Goal: Task Accomplishment & Management: Use online tool/utility

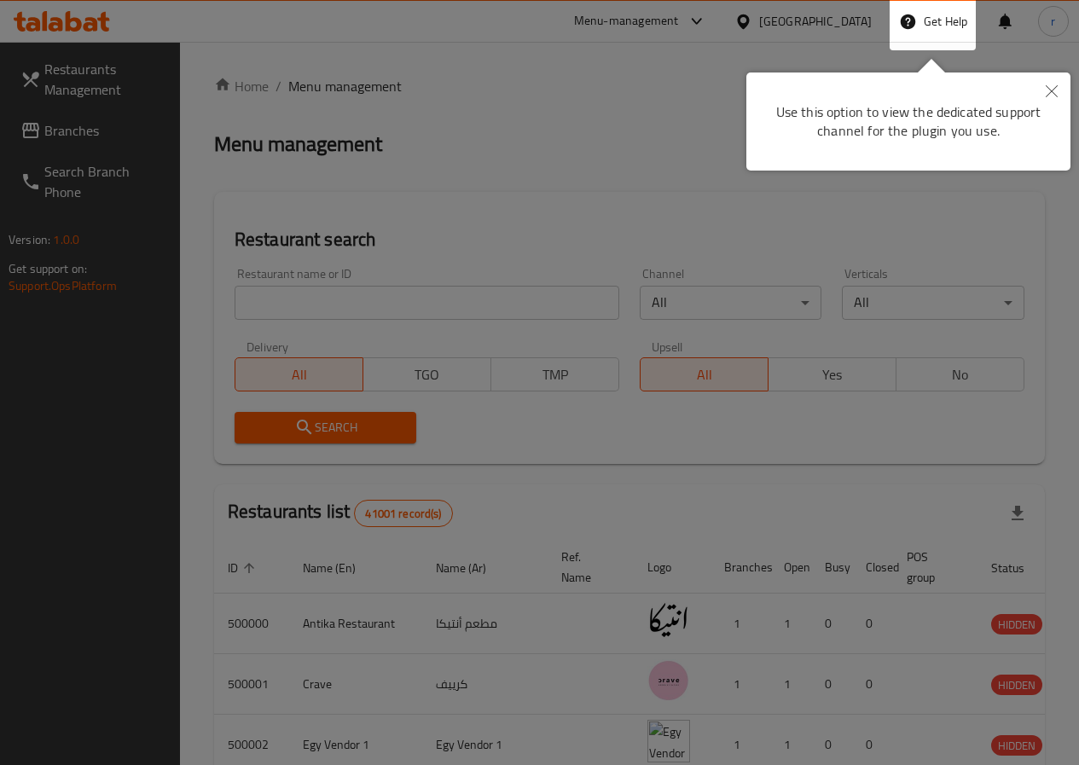
click at [1051, 83] on button "Close" at bounding box center [1052, 92] width 38 height 39
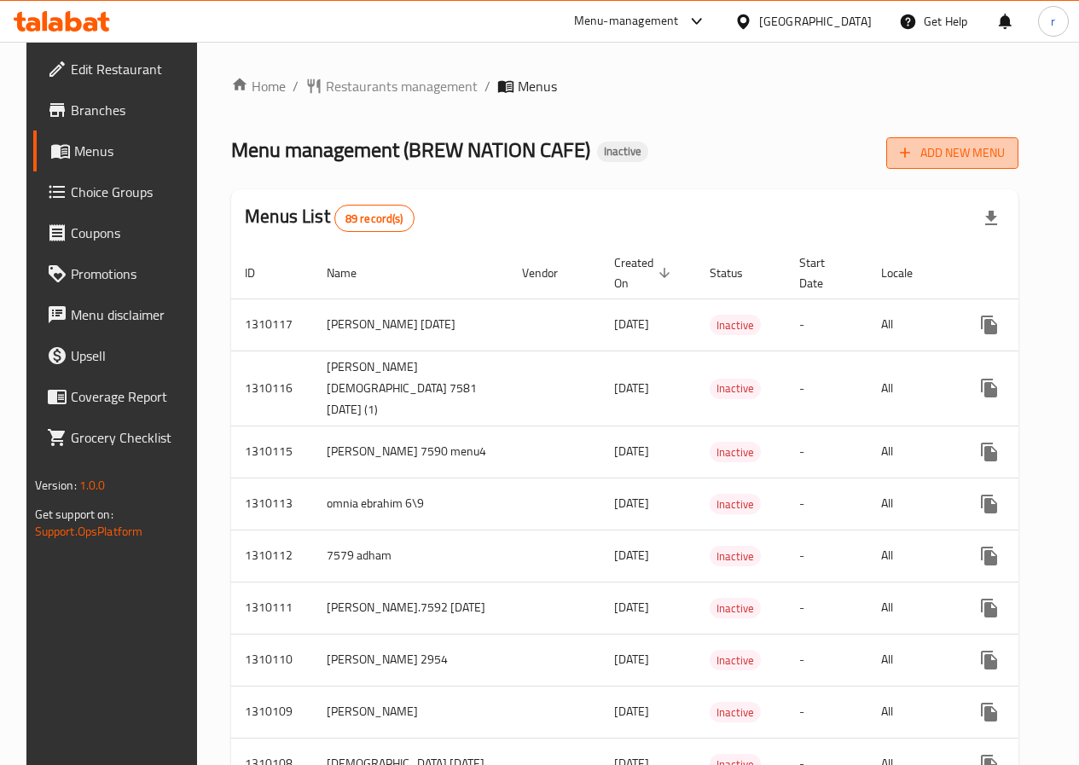
click at [987, 150] on span "Add New Menu" at bounding box center [952, 152] width 105 height 21
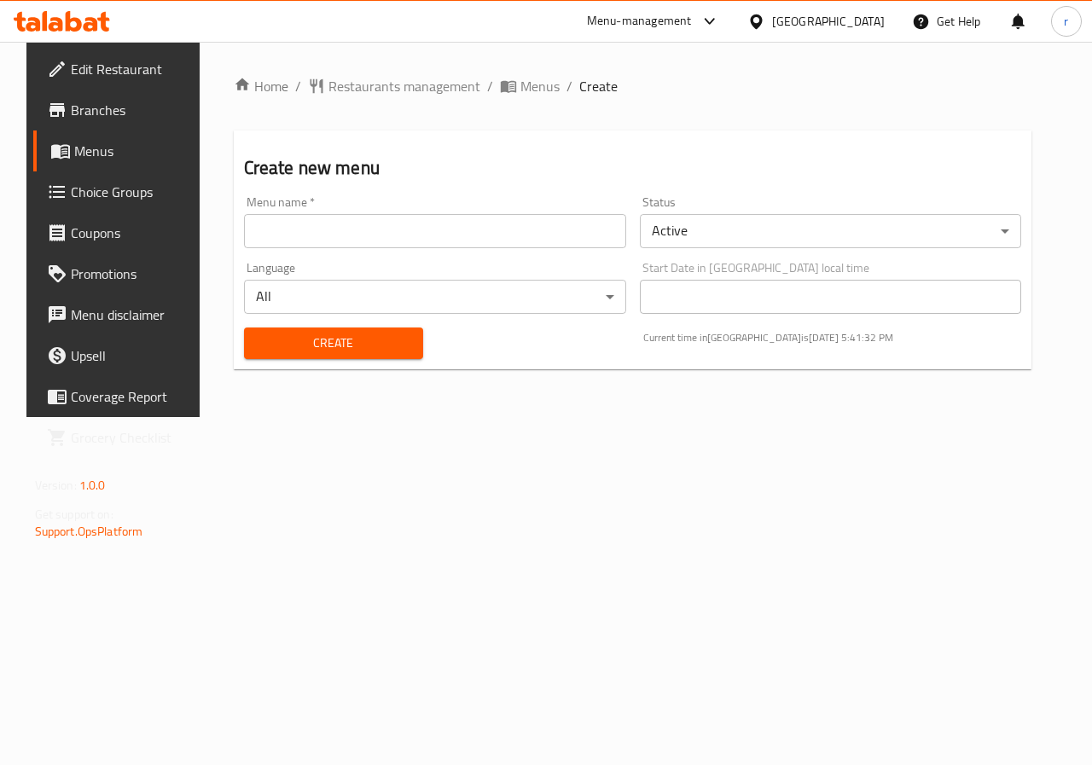
click at [484, 200] on div "Menu name   * Menu name *" at bounding box center [435, 222] width 382 height 52
click at [493, 211] on div "Menu name   * Menu name *" at bounding box center [435, 222] width 382 height 52
click at [502, 227] on input "text" at bounding box center [435, 231] width 382 height 34
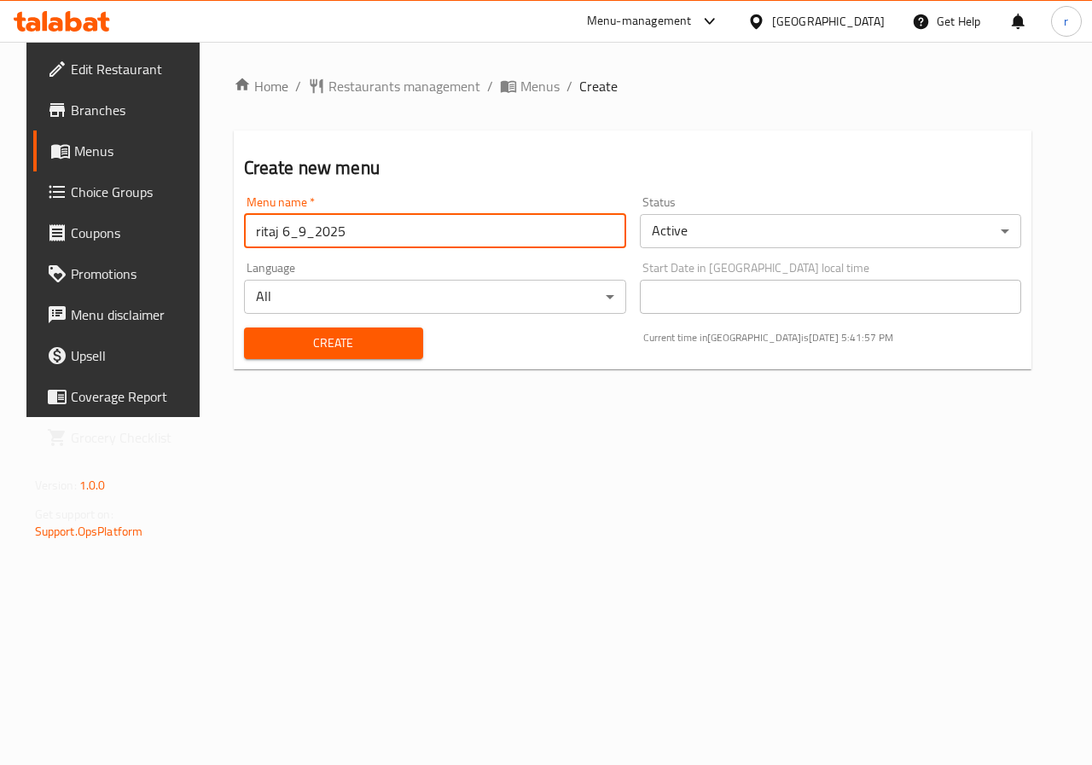
type input "ritaj 6_9_2025"
click at [782, 232] on body "​ Menu-management Egypt Get Help r Edit Restaurant Branches Menus Choice Groups…" at bounding box center [546, 403] width 1092 height 723
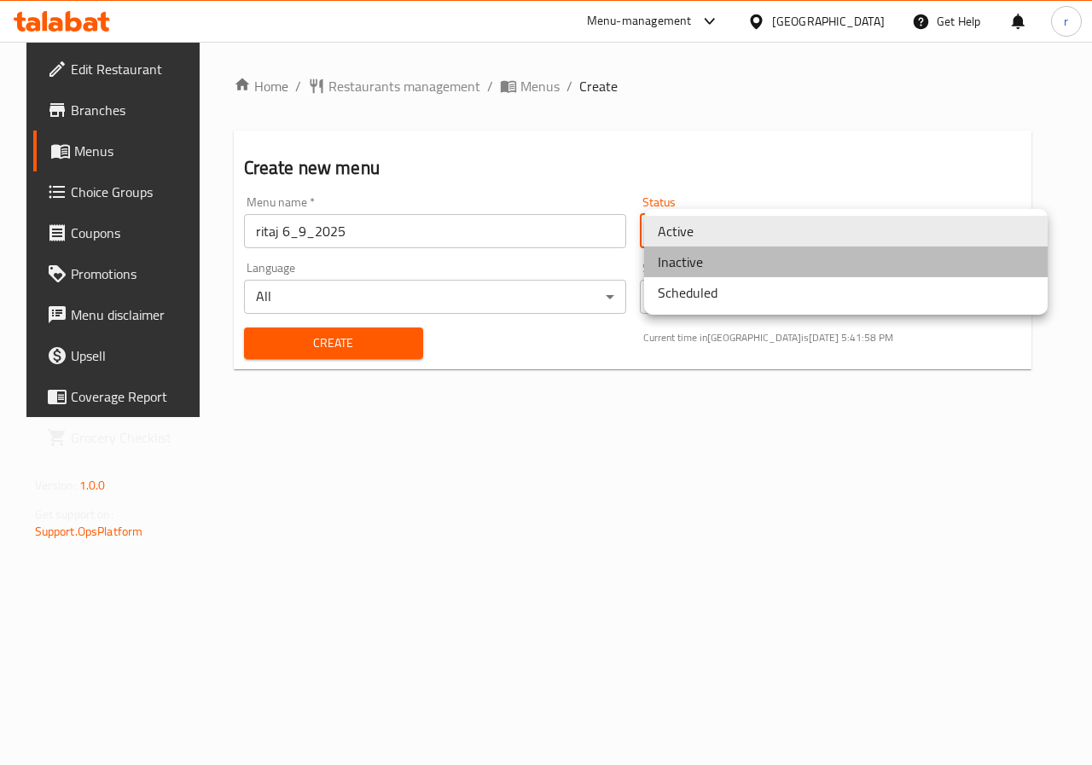
click at [701, 265] on li "Inactive" at bounding box center [846, 262] width 404 height 31
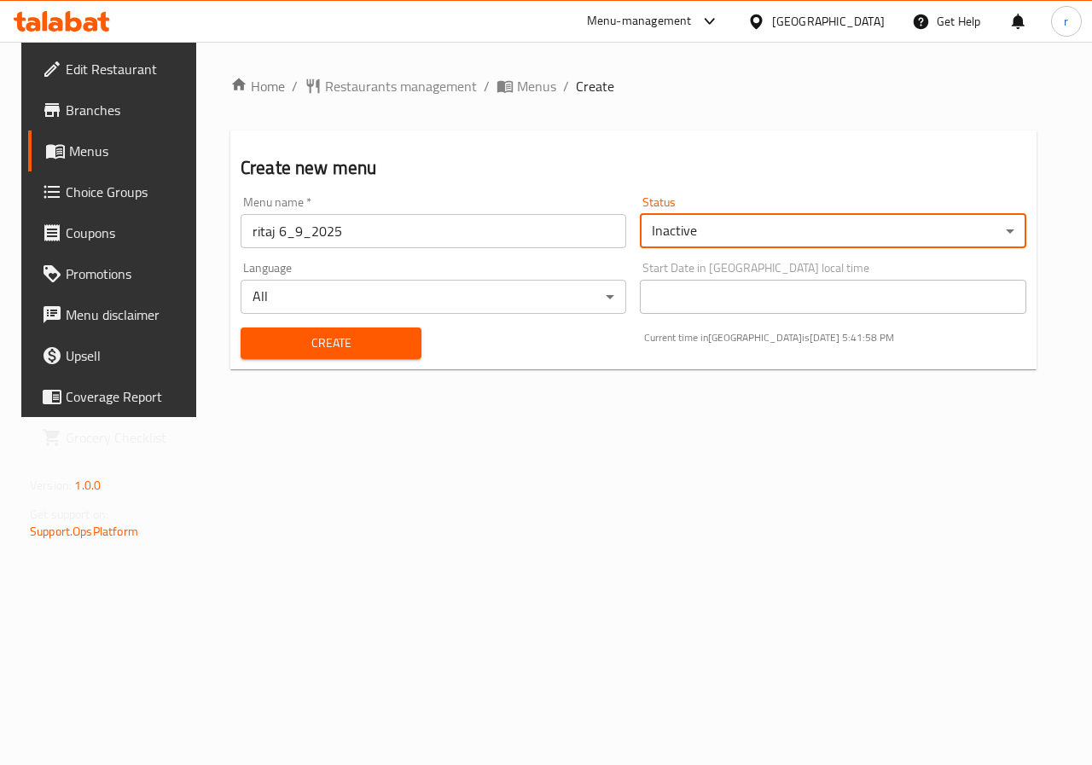
click at [357, 336] on span "Create" at bounding box center [331, 343] width 154 height 21
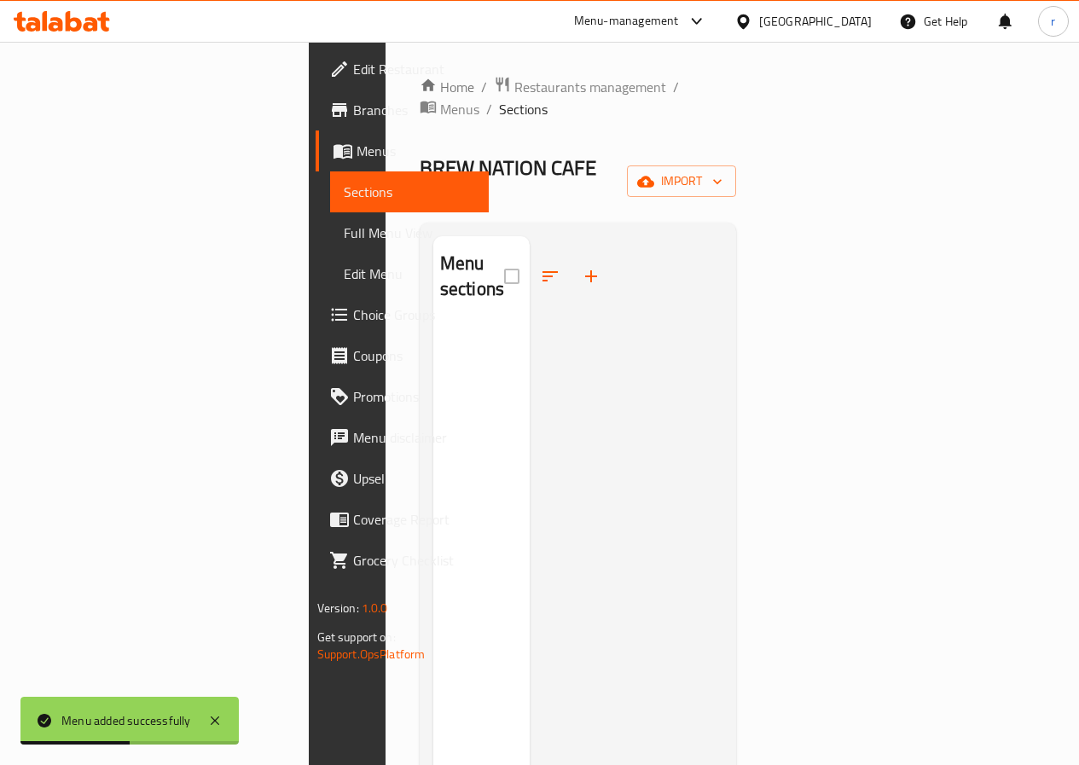
click at [737, 129] on div "Home / Restaurants management / Menus / Sections BREW NATION CAFE Inactive impo…" at bounding box center [578, 545] width 317 height 939
click at [723, 171] on span "import" at bounding box center [682, 181] width 82 height 21
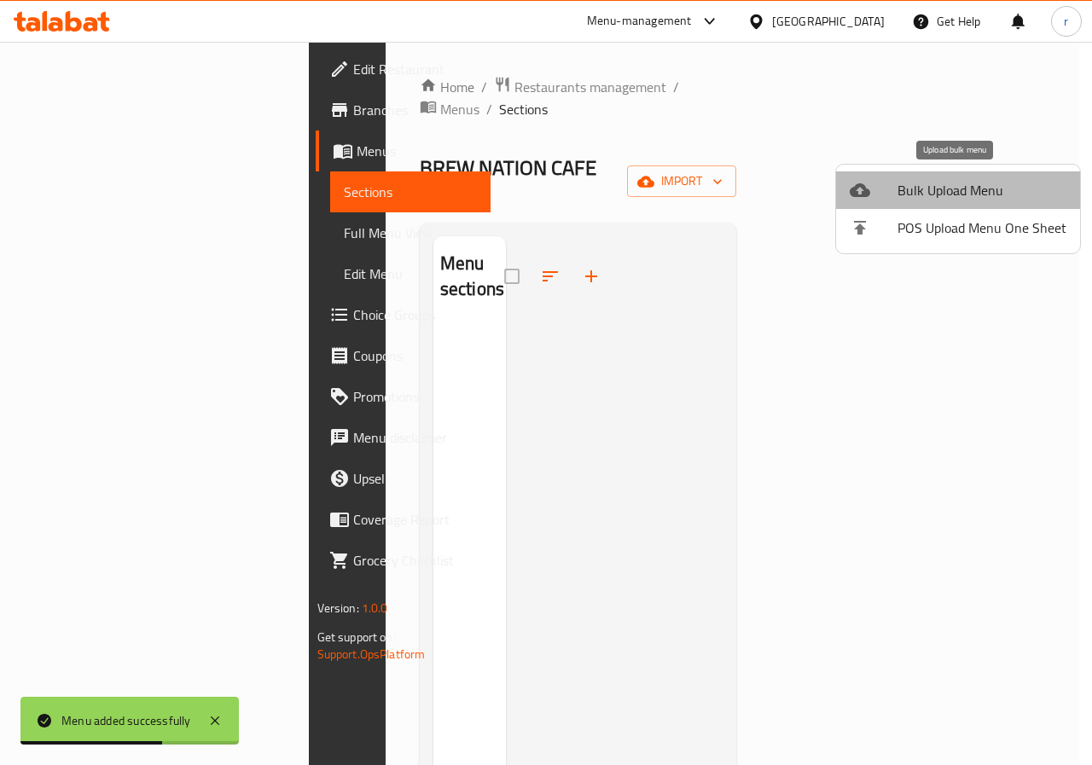
click at [967, 194] on span "Bulk Upload Menu" at bounding box center [981, 190] width 169 height 20
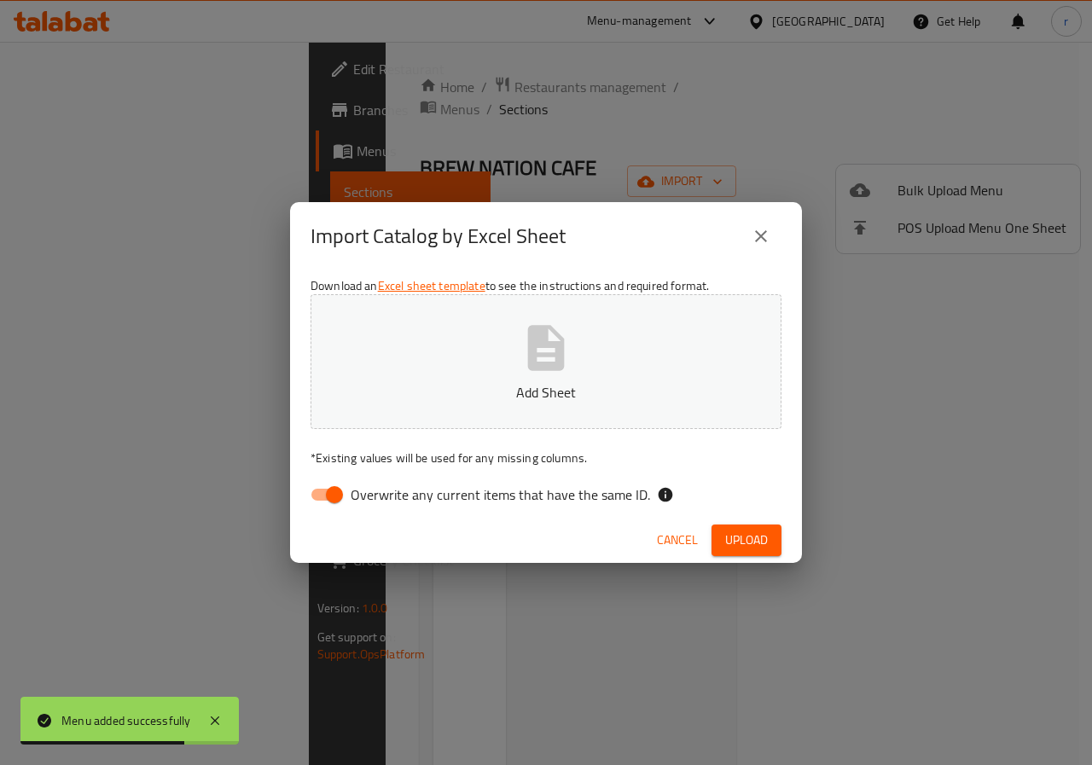
click at [372, 497] on span "Overwrite any current items that have the same ID." at bounding box center [500, 495] width 299 height 20
click at [372, 497] on input "Overwrite any current items that have the same ID." at bounding box center [334, 495] width 97 height 32
checkbox input "false"
click at [472, 363] on button "Add Sheet" at bounding box center [546, 361] width 471 height 135
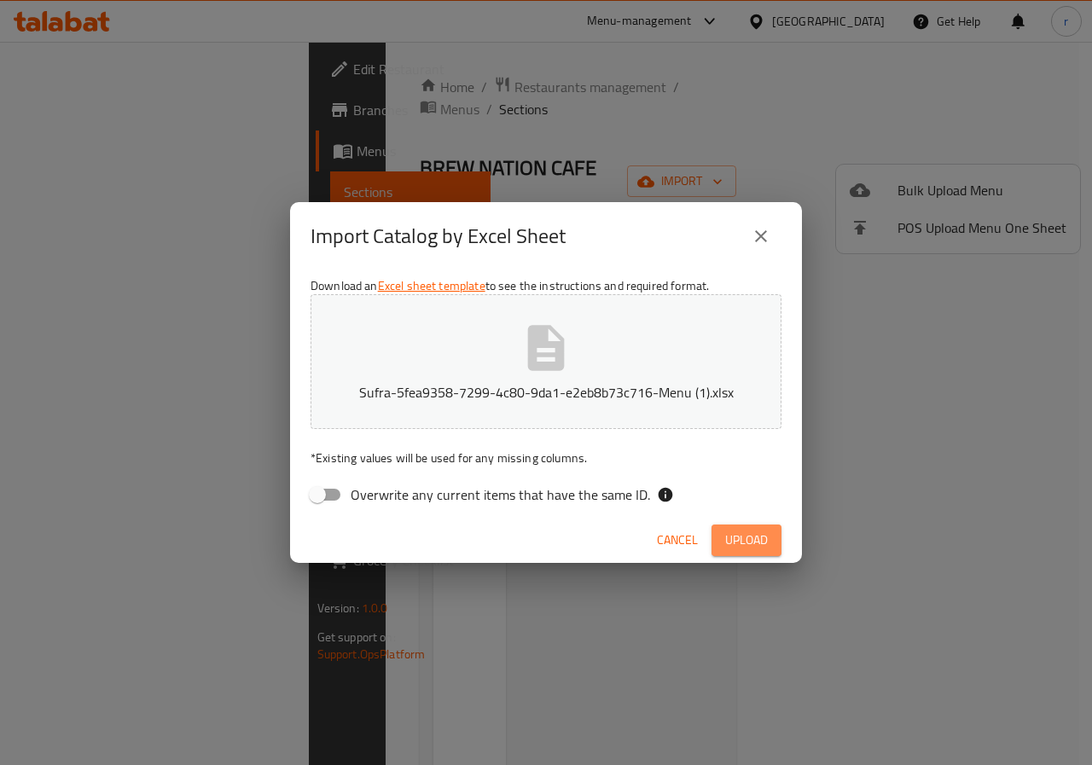
click at [758, 531] on span "Upload" at bounding box center [746, 540] width 43 height 21
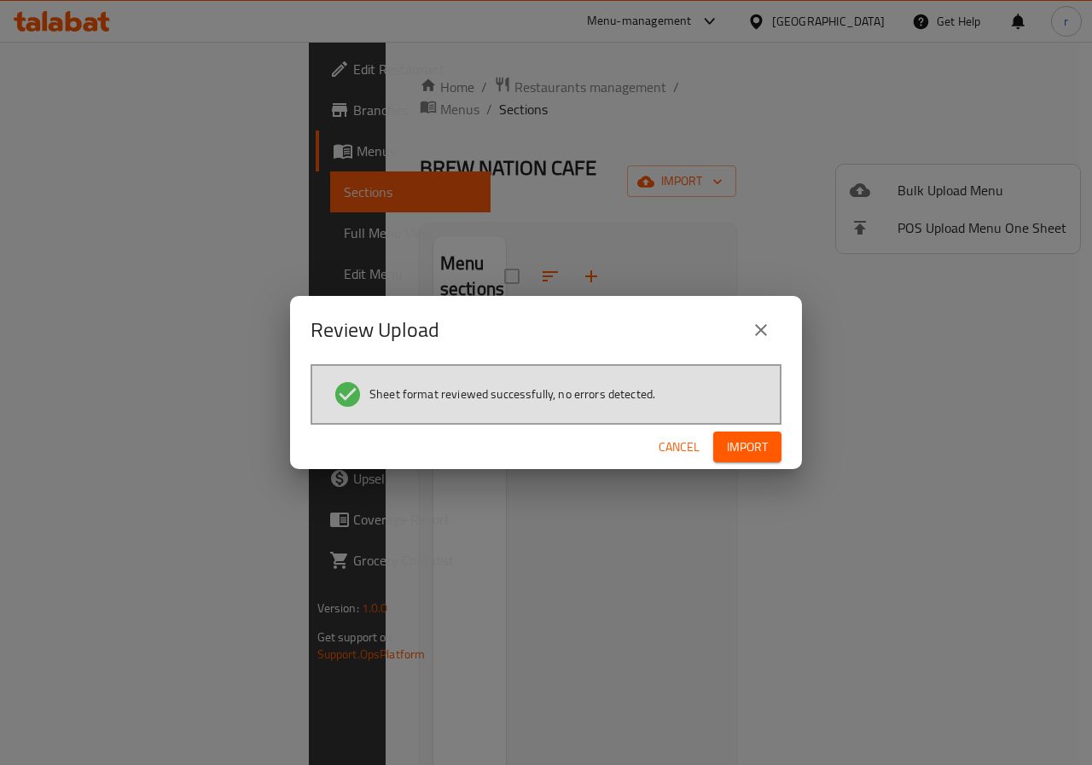
click at [761, 433] on button "Import" at bounding box center [747, 448] width 68 height 32
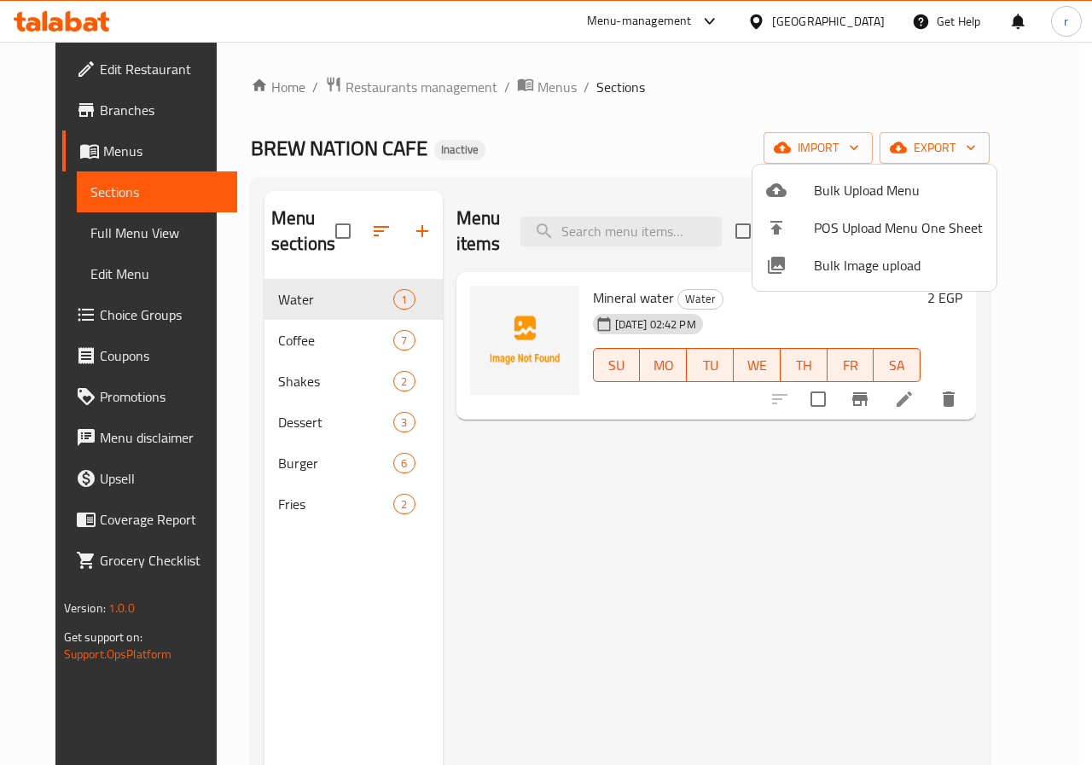
click at [335, 357] on div at bounding box center [546, 382] width 1092 height 765
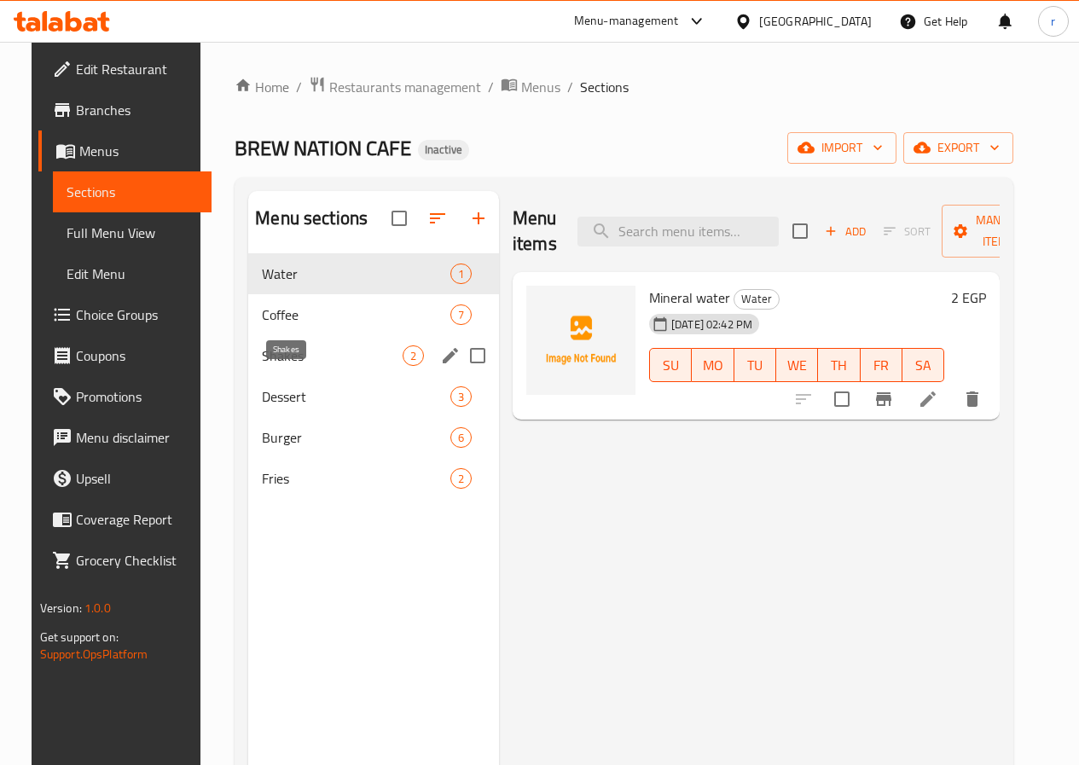
click at [313, 366] on span "Shakes" at bounding box center [332, 356] width 141 height 20
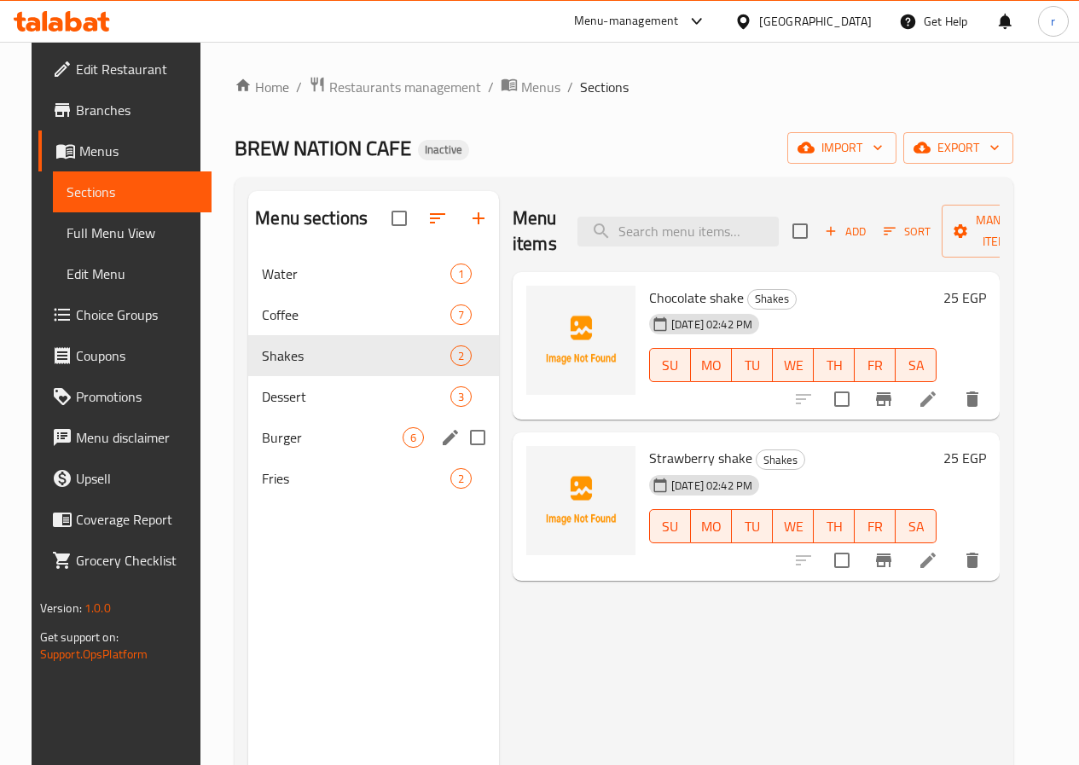
click at [311, 458] on div "Burger 6" at bounding box center [373, 437] width 251 height 41
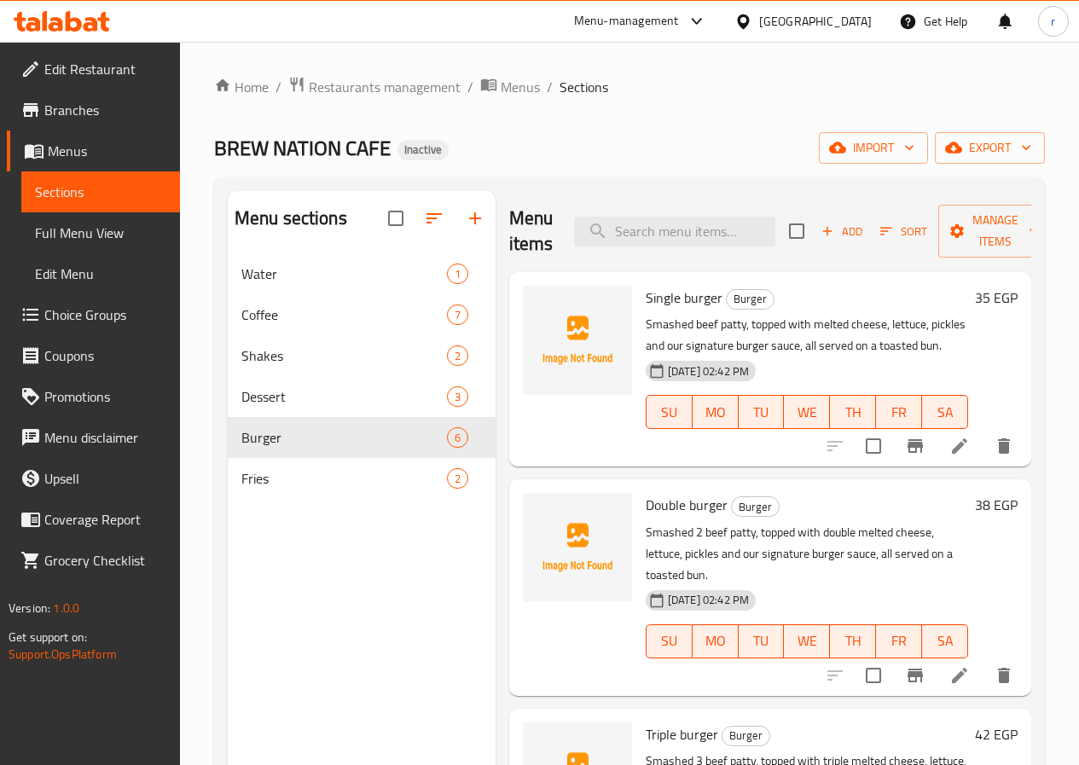
click at [758, 135] on div "BREW NATION CAFE Inactive import export" at bounding box center [629, 148] width 831 height 32
